Goal: Transaction & Acquisition: Purchase product/service

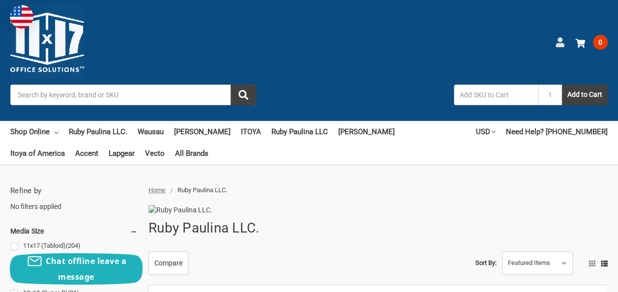
click at [555, 47] on use at bounding box center [559, 42] width 8 height 10
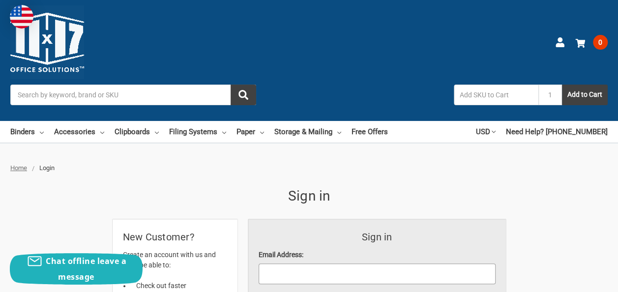
click at [308, 263] on input "Email Address:" at bounding box center [376, 273] width 237 height 21
type input "[EMAIL_ADDRESS][DOMAIN_NAME]"
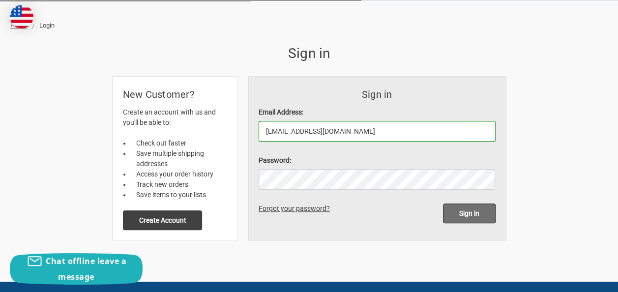
scroll to position [147, 0]
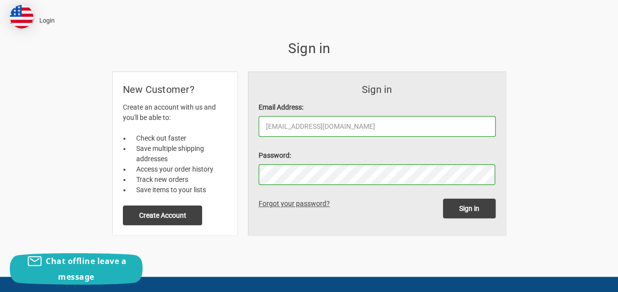
click at [443, 198] on input "Sign in" at bounding box center [469, 208] width 53 height 20
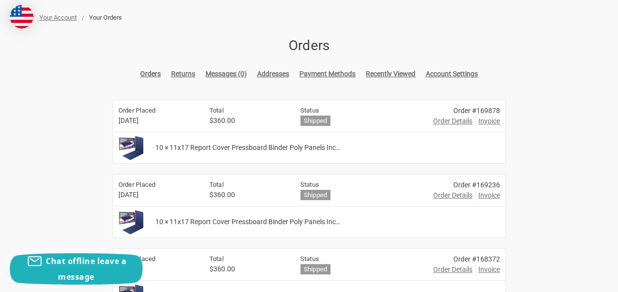
scroll to position [147, 0]
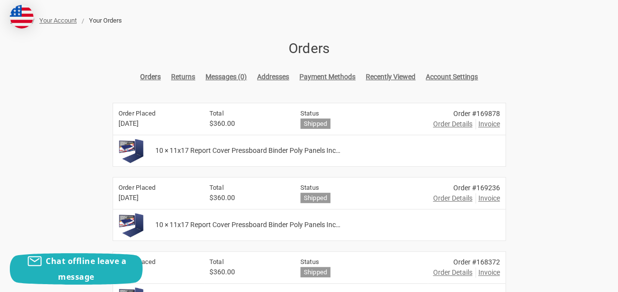
click at [457, 119] on span "Order Details" at bounding box center [452, 124] width 39 height 10
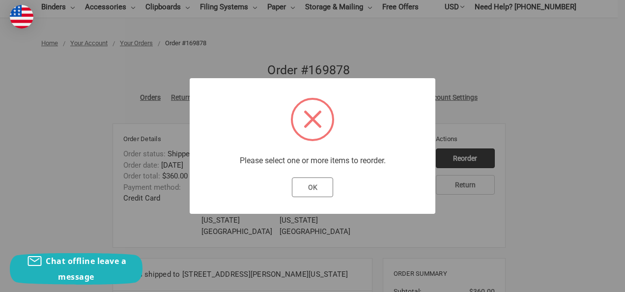
click at [300, 189] on button "OK" at bounding box center [313, 187] width 42 height 20
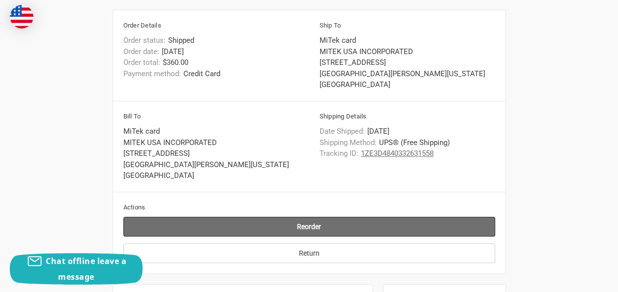
scroll to position [246, 0]
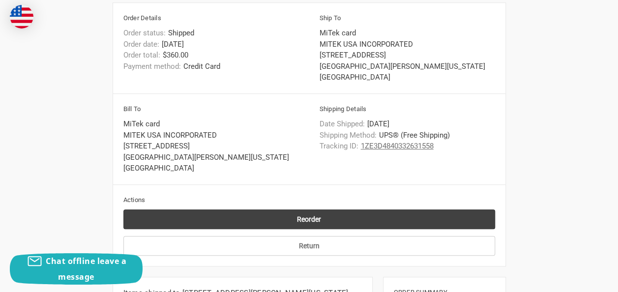
checkbox input "true"
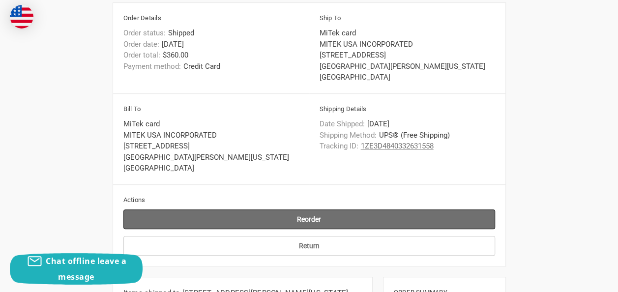
click at [467, 209] on input "Reorder" at bounding box center [308, 219] width 371 height 20
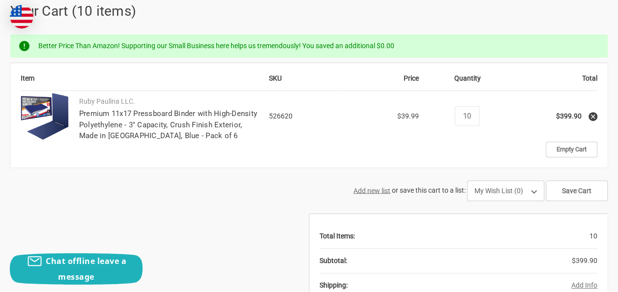
scroll to position [197, 0]
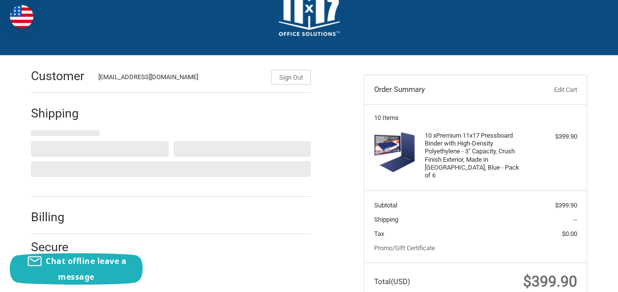
scroll to position [67, 0]
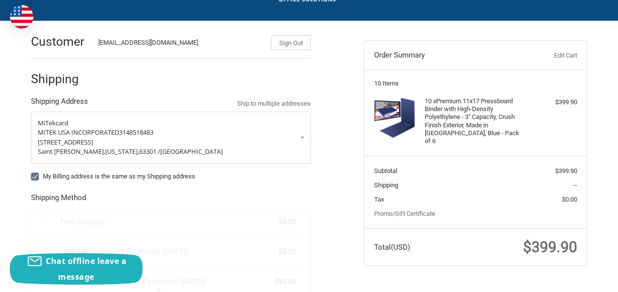
radio input "true"
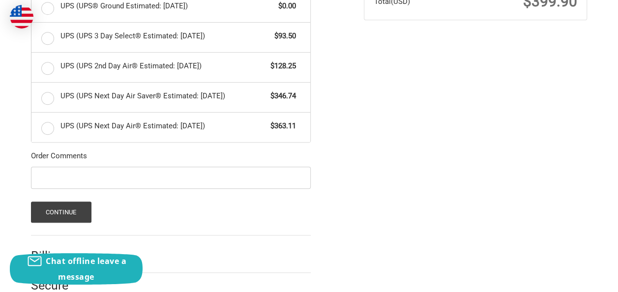
scroll to position [347, 0]
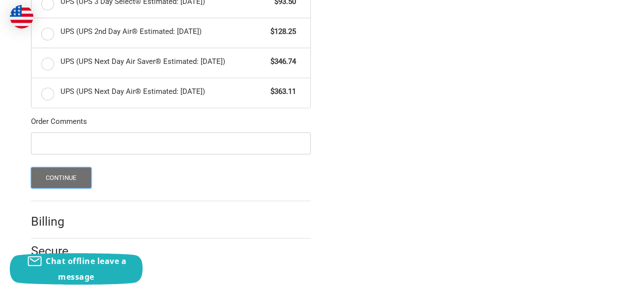
click at [80, 179] on button "Continue" at bounding box center [61, 177] width 60 height 21
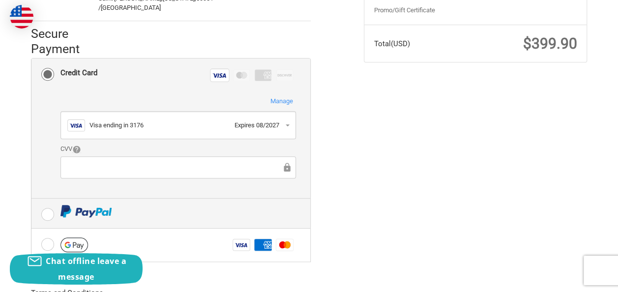
scroll to position [267, 0]
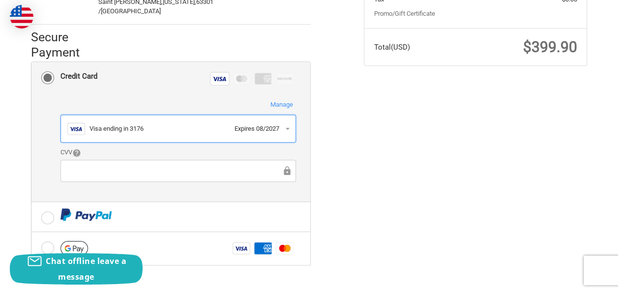
click at [296, 114] on button "Visa Visa ending in 3176 Expires 08/2027" at bounding box center [178, 128] width 236 height 28
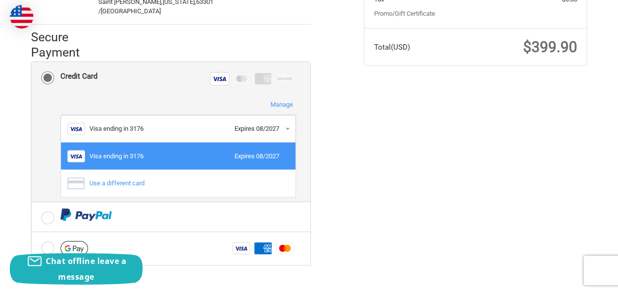
click at [175, 151] on div "Visa ending in 3176" at bounding box center [159, 156] width 140 height 10
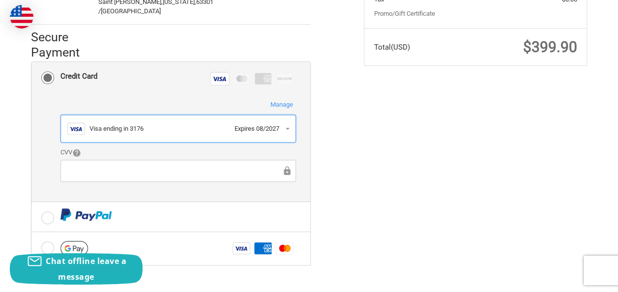
click at [179, 124] on div "Visa ending in 3176" at bounding box center [159, 129] width 140 height 10
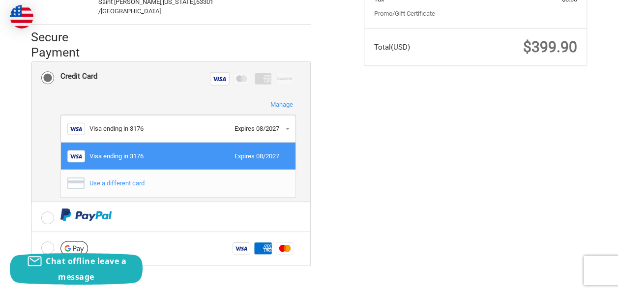
click at [136, 178] on div "Use a different card" at bounding box center [186, 183] width 195 height 10
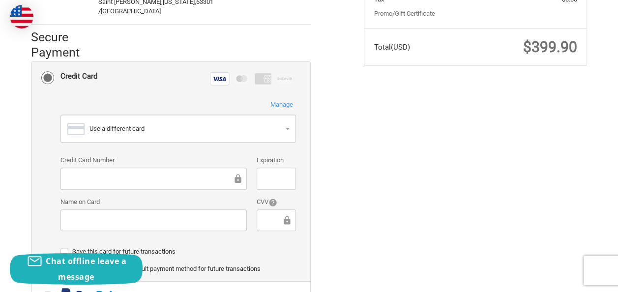
click at [356, 170] on div "Customer doconnell@mii.com Sign Out Shipping MiTek card MITEK USA INCORPORATED …" at bounding box center [190, 150] width 333 height 658
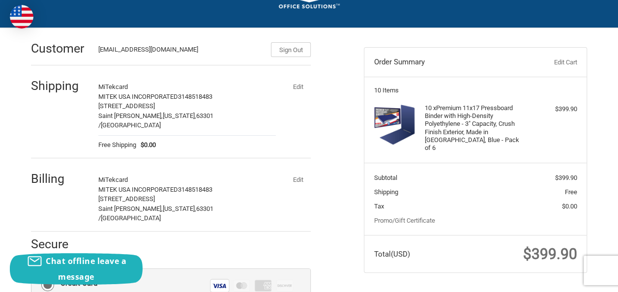
scroll to position [59, 0]
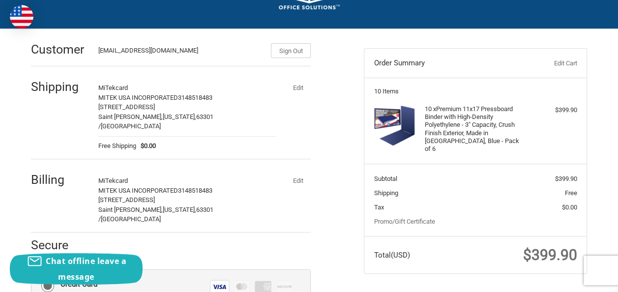
click at [310, 173] on button "Edit" at bounding box center [298, 180] width 26 height 14
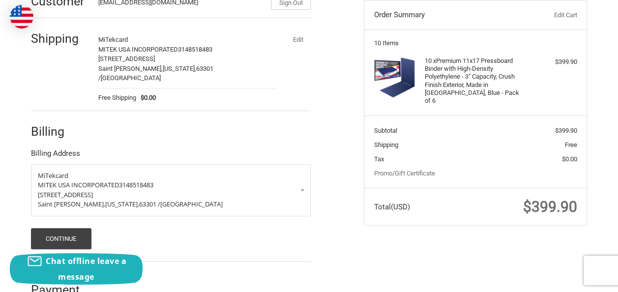
scroll to position [122, 0]
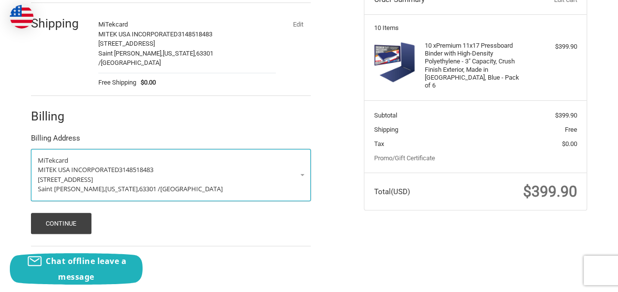
click at [310, 166] on link "MiTek card MITEK USA INCORPORATED 3148518483 301 Fountain Lakes Industrial Dr S…" at bounding box center [171, 175] width 280 height 52
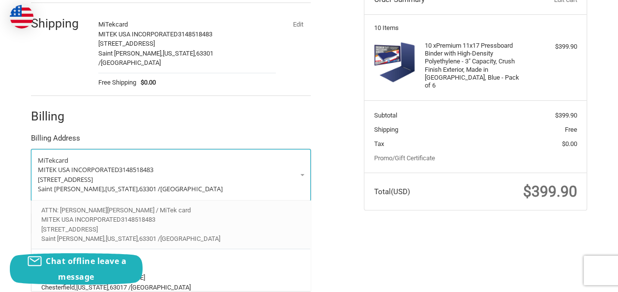
scroll to position [81, 0]
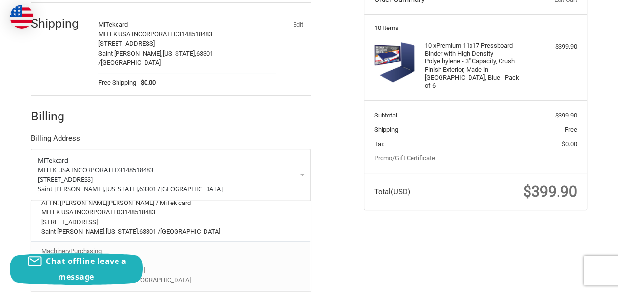
click at [168, 256] on p "MITEK 3148518483" at bounding box center [170, 261] width 259 height 10
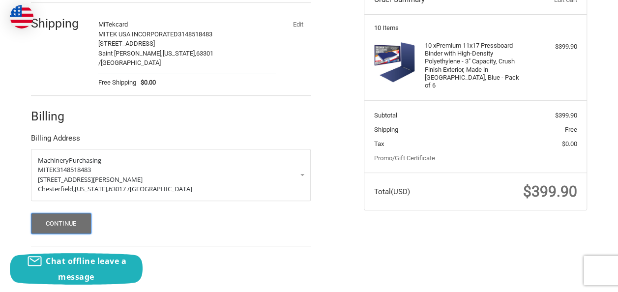
click at [53, 221] on button "Continue" at bounding box center [61, 223] width 60 height 21
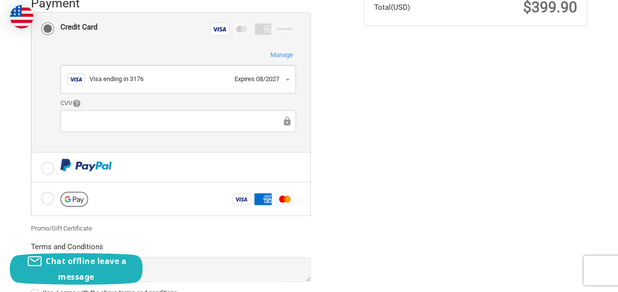
scroll to position [316, 0]
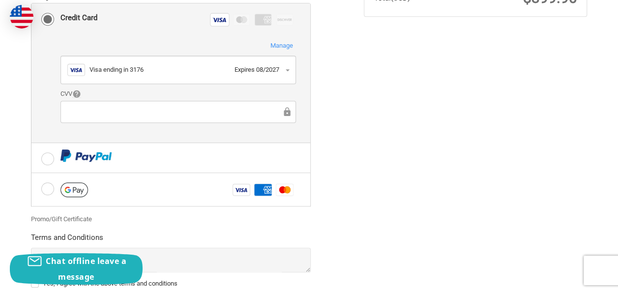
click at [356, 167] on div "Customer doconnell@mii.com Sign Out Shipping MiTek card MITEK USA INCORPORATED …" at bounding box center [190, 56] width 333 height 569
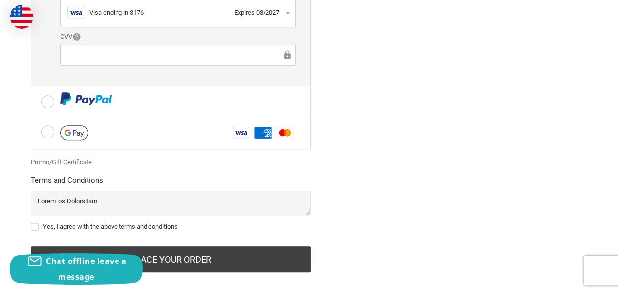
scroll to position [373, 0]
drag, startPoint x: 35, startPoint y: 215, endPoint x: 48, endPoint y: 214, distance: 13.3
click at [35, 222] on label "Yes, I agree with the above terms and conditions" at bounding box center [171, 226] width 280 height 8
click at [31, 221] on input "Yes, I agree with the above terms and conditions" at bounding box center [31, 221] width 0 height 0
checkbox input "true"
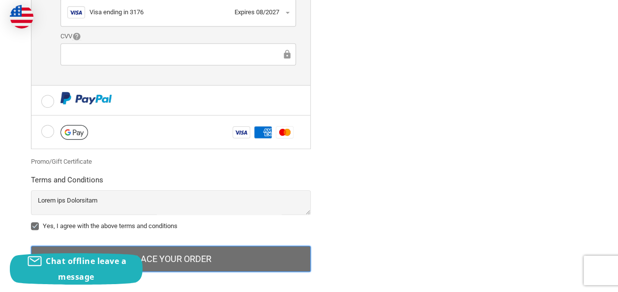
click at [212, 252] on button "Place Your Order" at bounding box center [171, 259] width 280 height 27
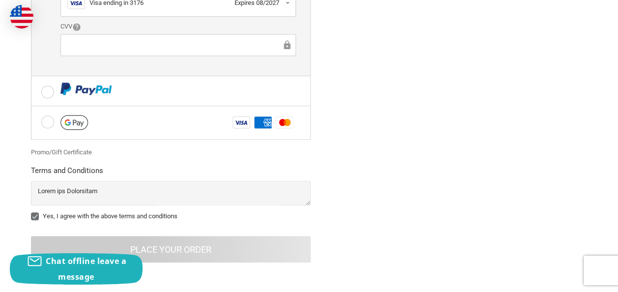
scroll to position [79, 0]
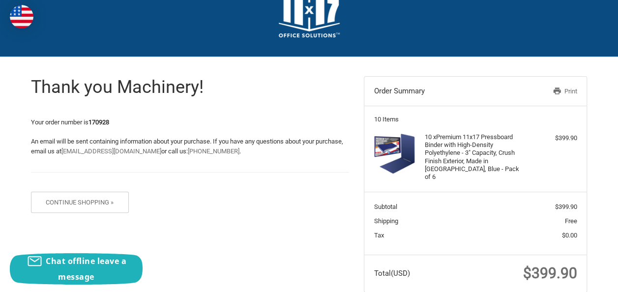
scroll to position [59, 0]
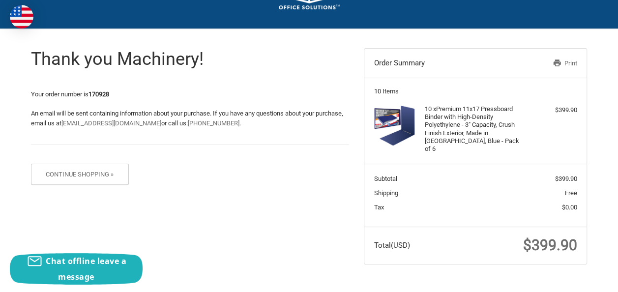
click at [561, 63] on link "Print" at bounding box center [543, 63] width 66 height 10
